Goal: Register for event/course

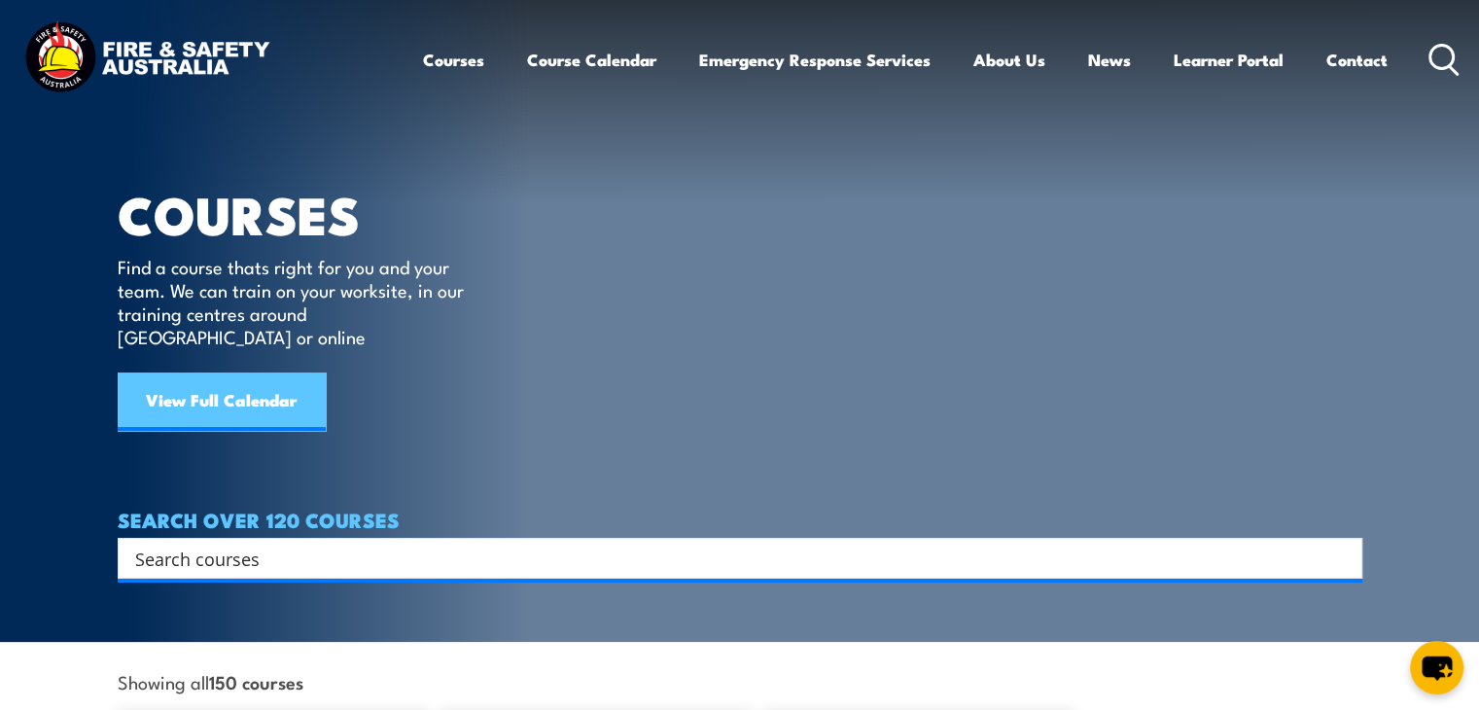
click at [247, 374] on link "View Full Calendar" at bounding box center [222, 402] width 208 height 58
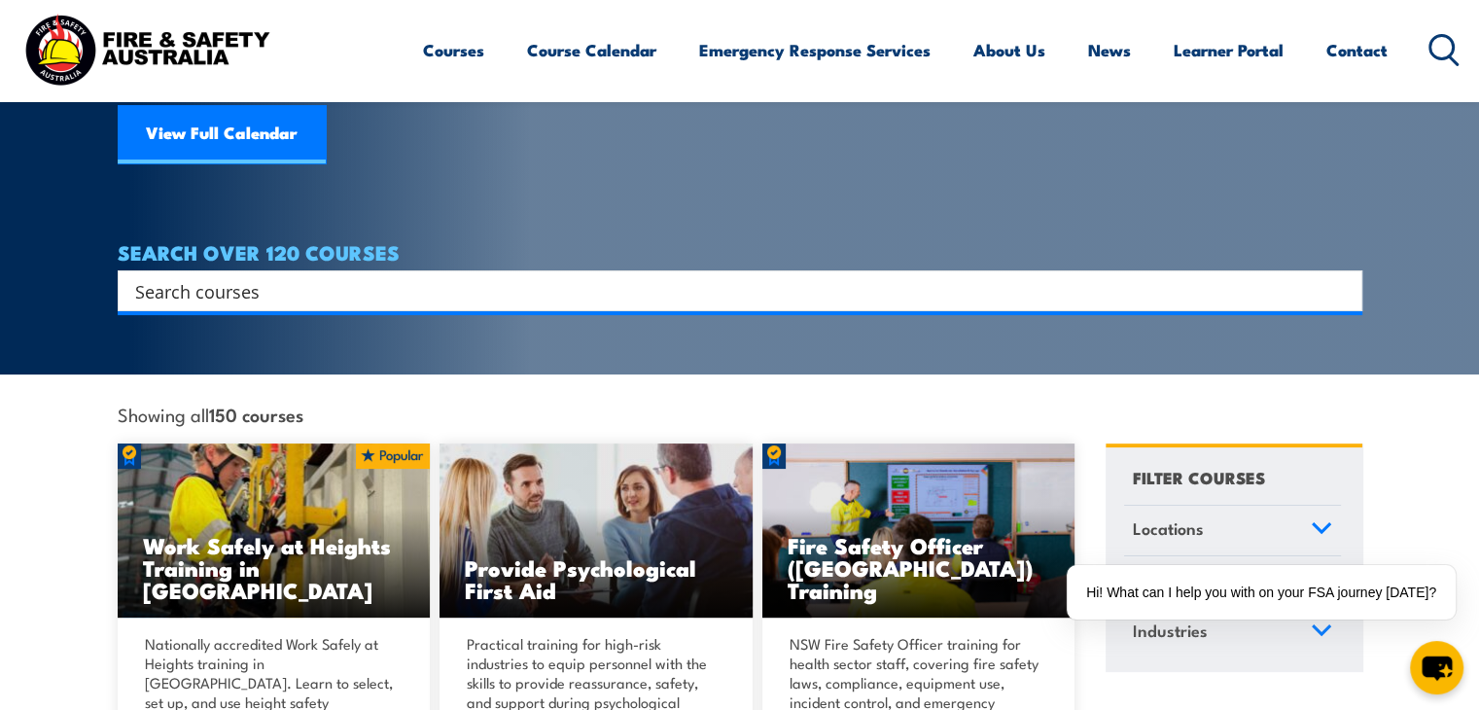
scroll to position [268, 0]
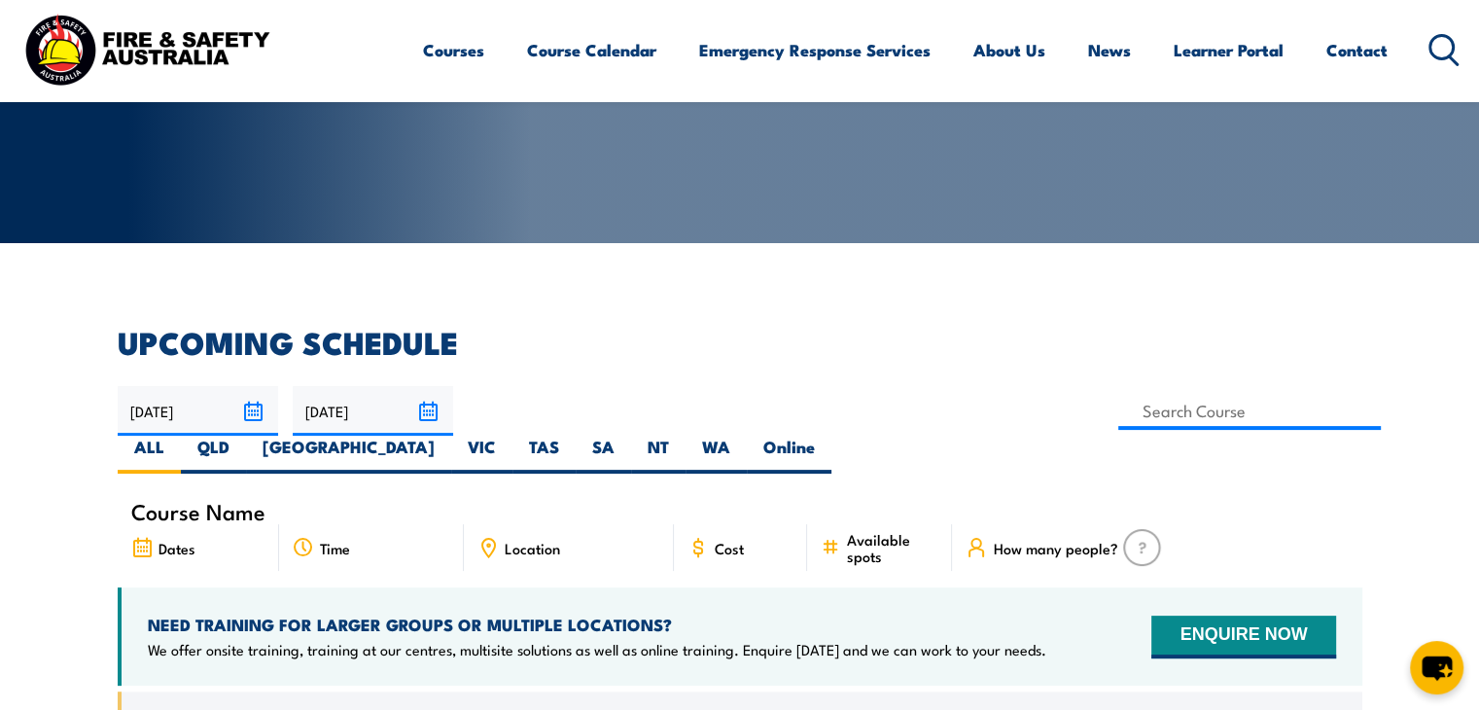
click at [512, 540] on span "Location" at bounding box center [532, 548] width 55 height 17
click at [483, 539] on icon at bounding box center [488, 548] width 13 height 18
click at [631, 436] on label "SA" at bounding box center [603, 455] width 55 height 38
click at [627, 436] on input "SA" at bounding box center [621, 442] width 13 height 13
radio input "true"
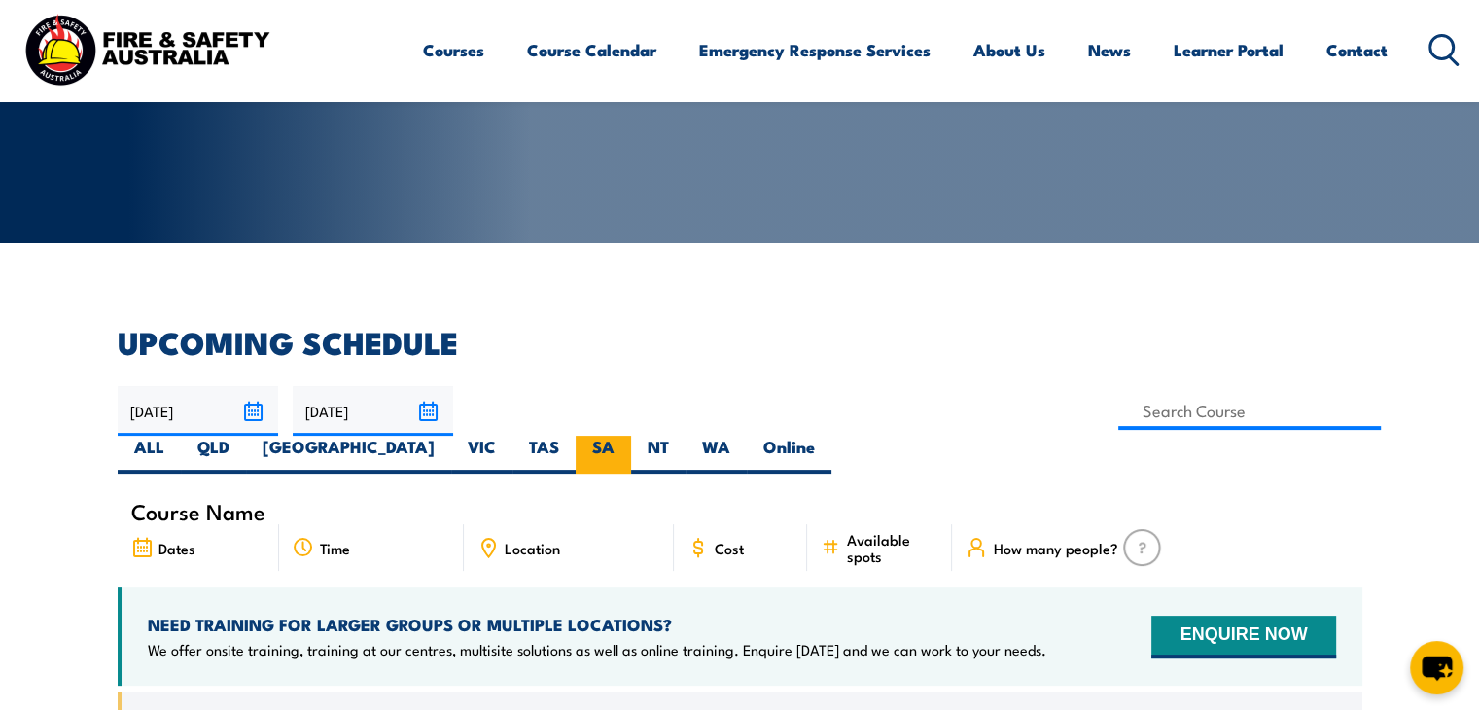
click at [631, 436] on label "SA" at bounding box center [603, 455] width 55 height 38
click at [627, 436] on input "SA" at bounding box center [621, 442] width 13 height 13
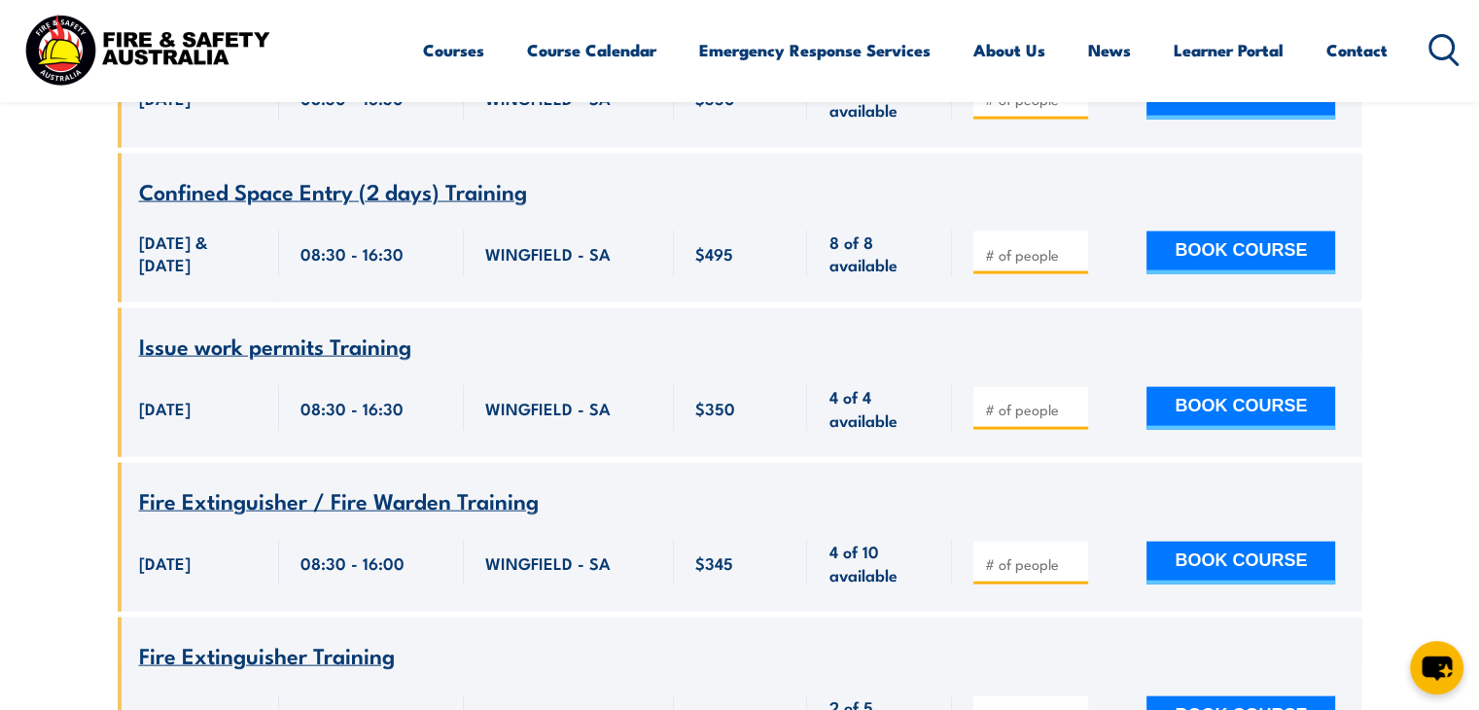
scroll to position [4106, 0]
